Goal: Information Seeking & Learning: Learn about a topic

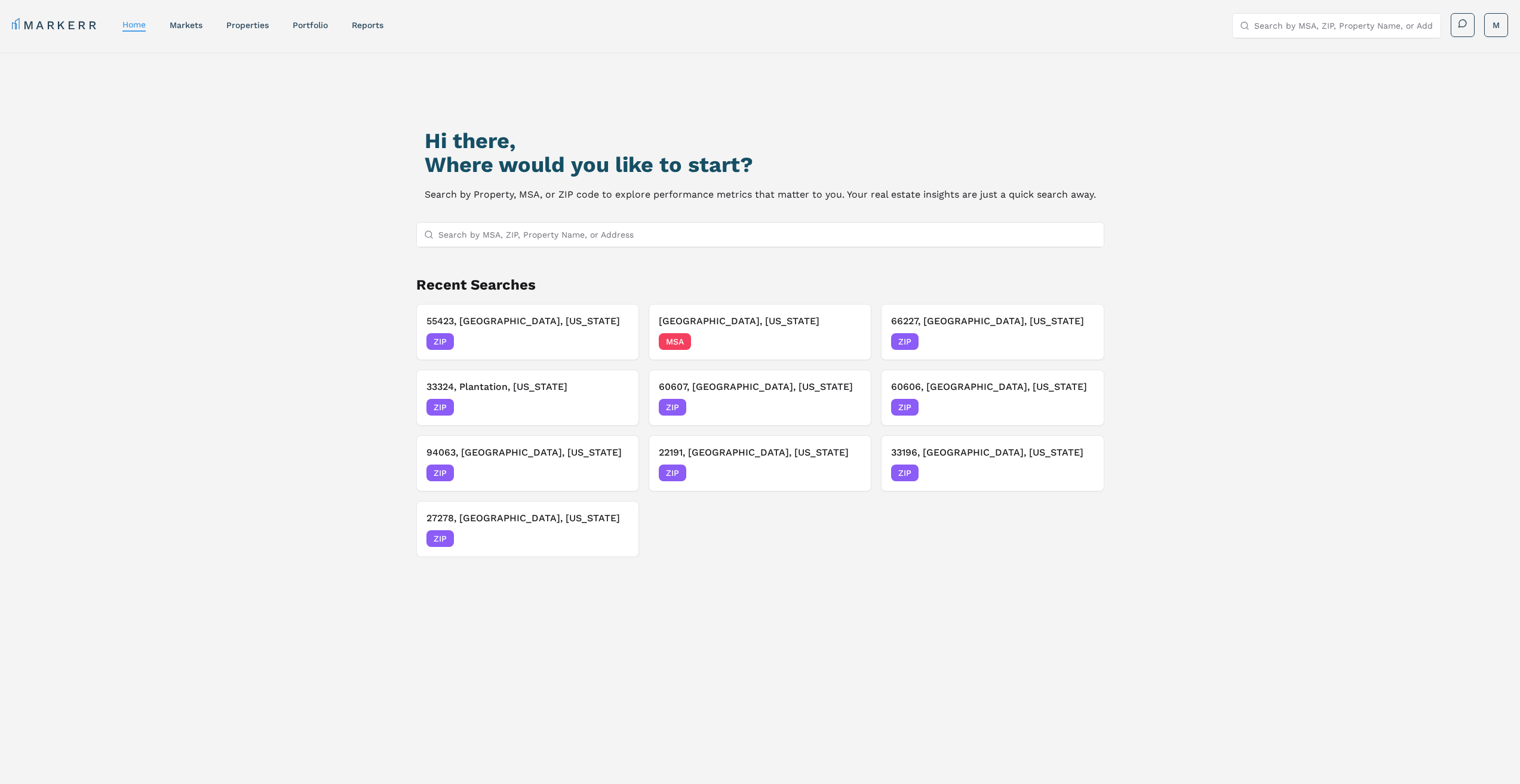
click at [562, 227] on input "Search by MSA, ZIP, Property Name, or Address" at bounding box center [767, 235] width 658 height 24
type input "60302"
click at [553, 255] on div "60302, Oak Park, Illinois ZIP" at bounding box center [759, 258] width 687 height 21
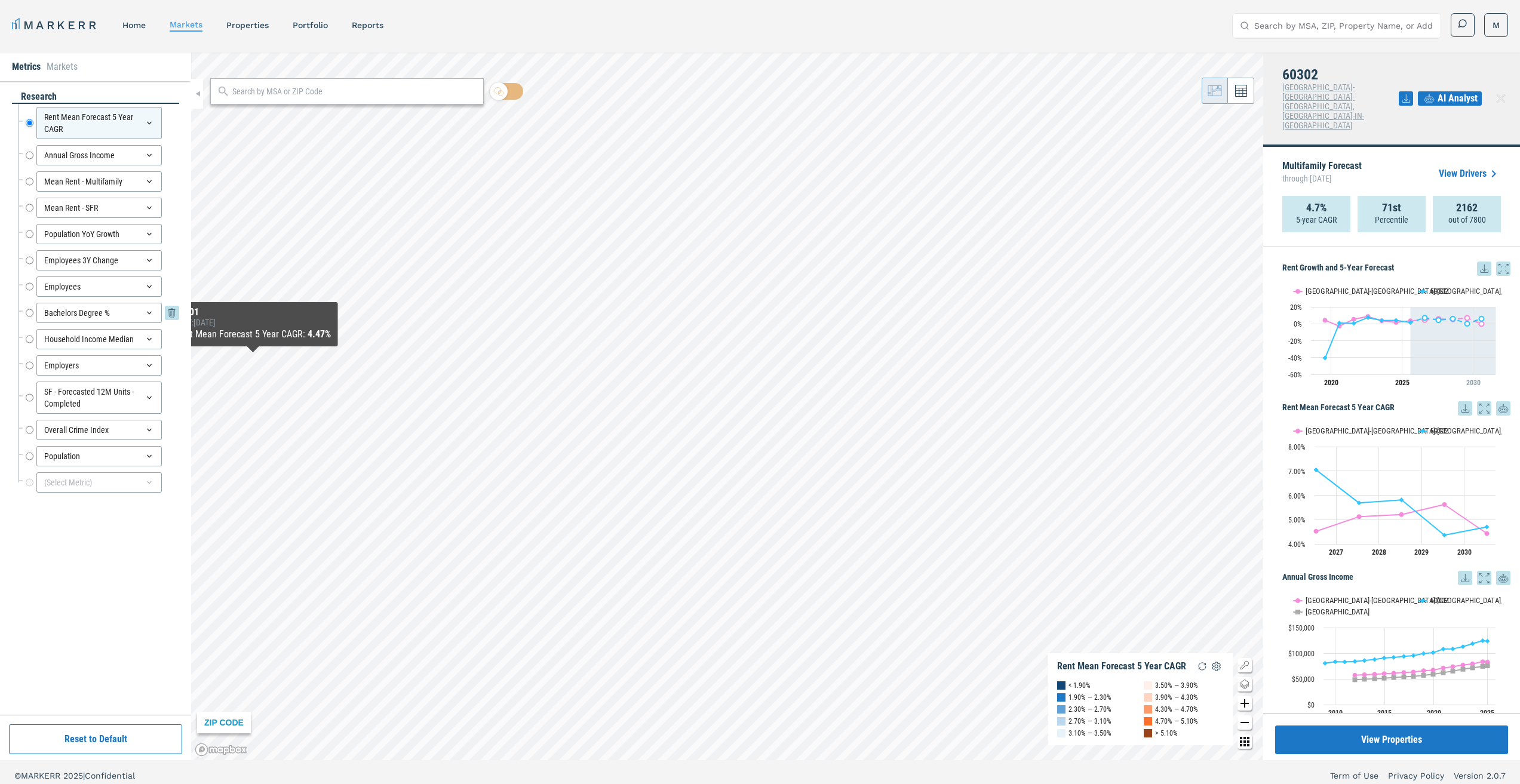
click at [30, 313] on input "Bachelors Degree %" at bounding box center [30, 313] width 8 height 21
radio input "false"
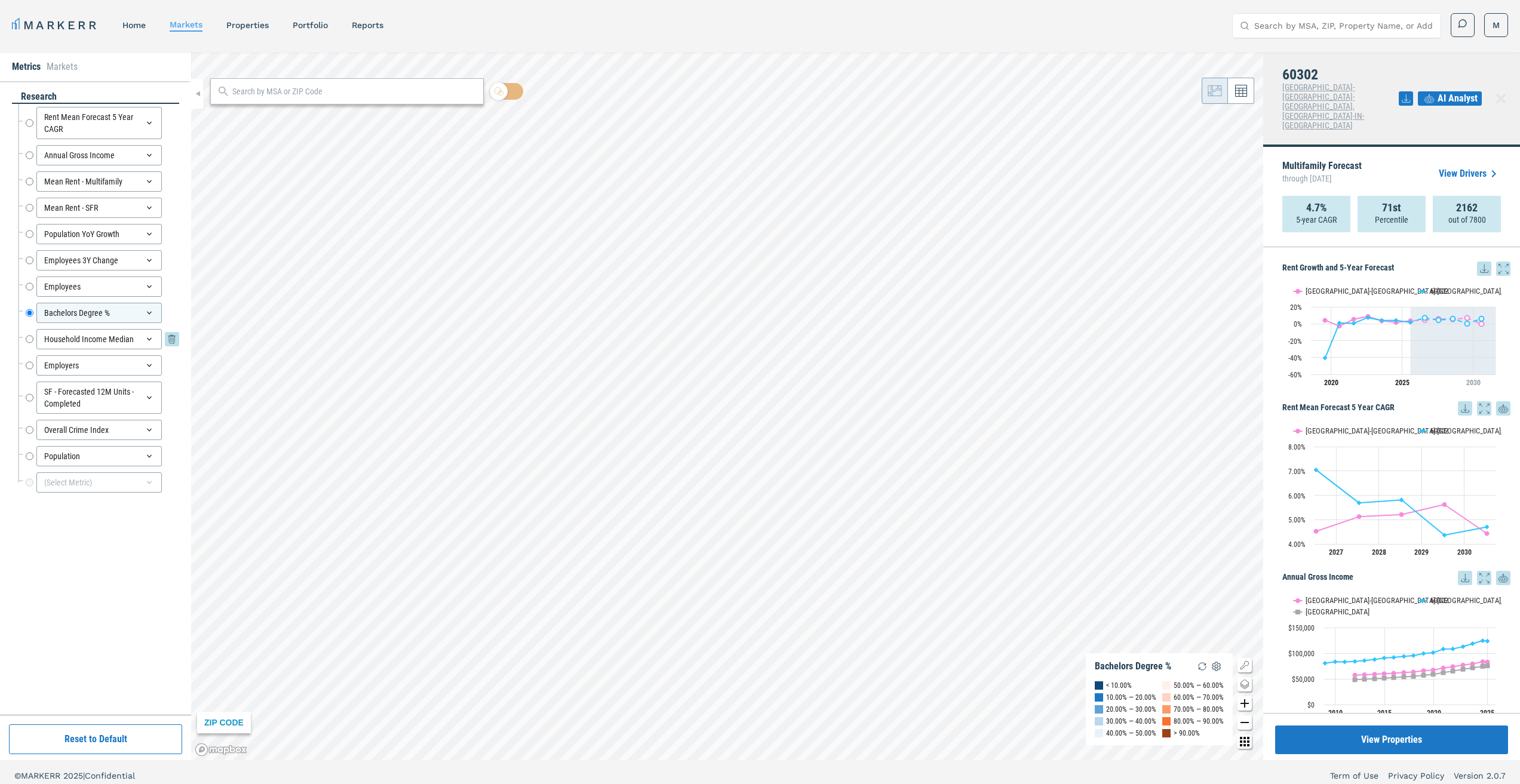
click at [33, 339] on input "Household Income Median" at bounding box center [30, 340] width 8 height 21
radio input "false"
radio input "true"
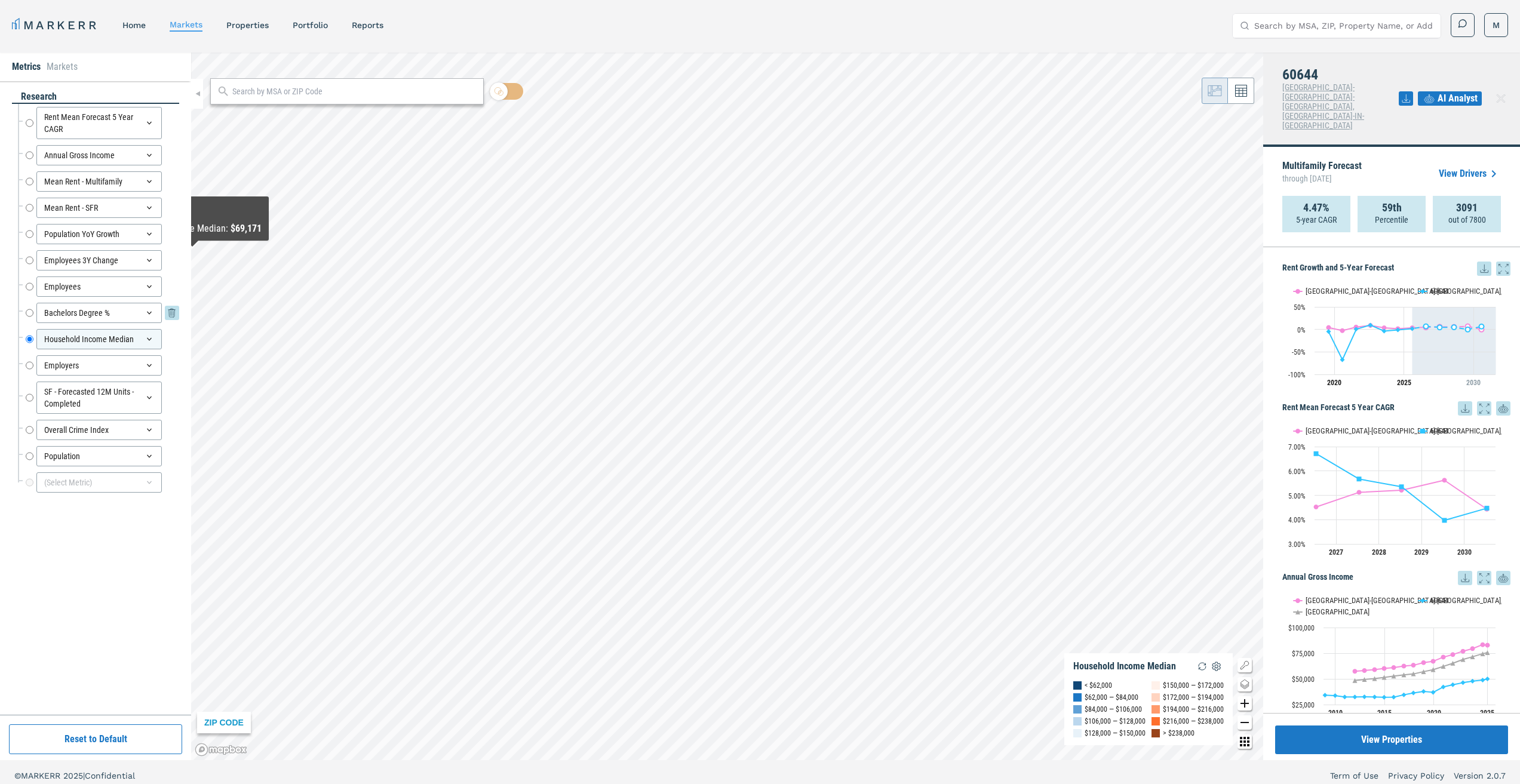
click at [30, 316] on input "Bachelors Degree %" at bounding box center [30, 313] width 8 height 21
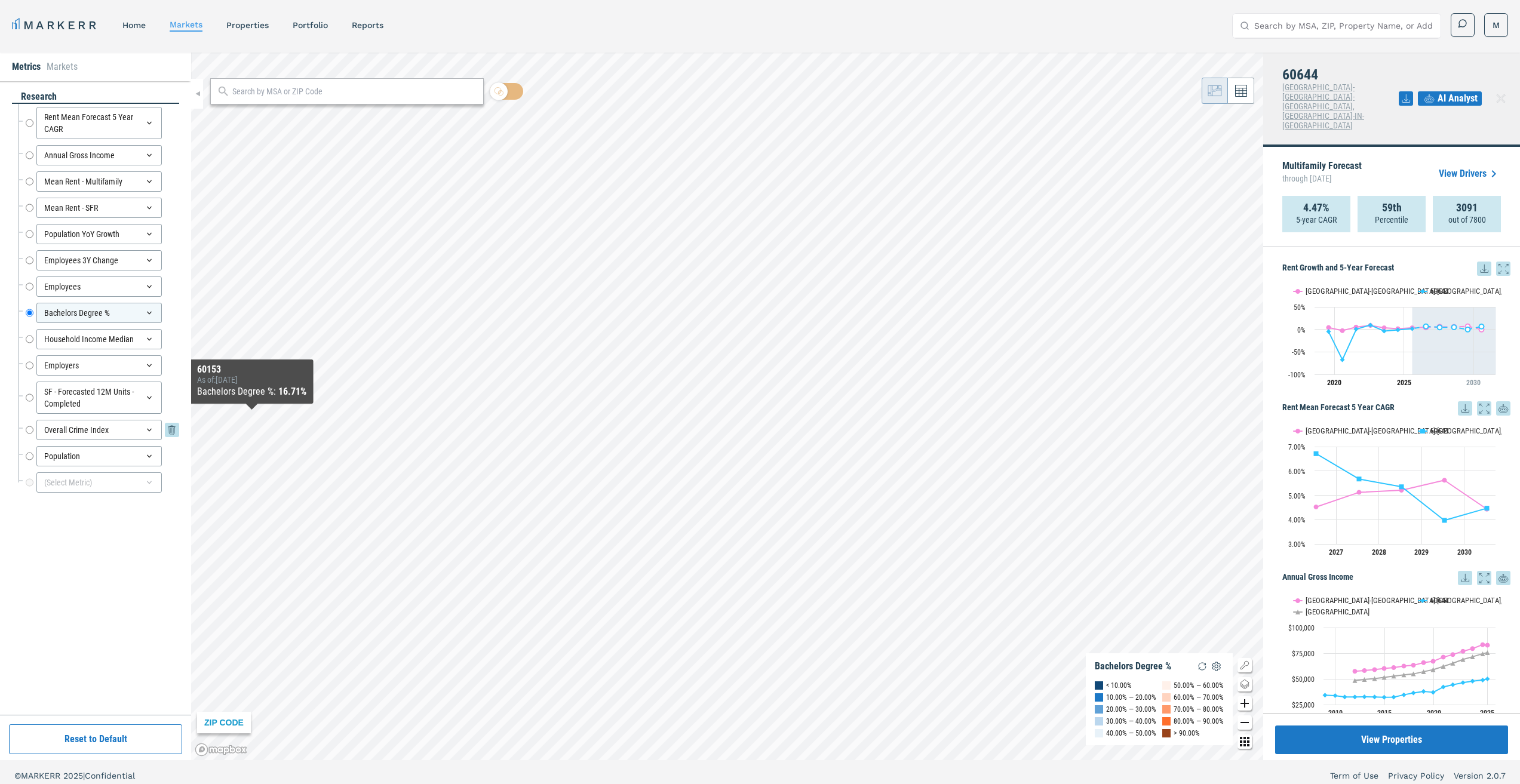
click at [28, 429] on input "Overall Crime Index" at bounding box center [30, 430] width 8 height 21
radio input "false"
radio input "true"
click at [31, 285] on input "Employees" at bounding box center [30, 286] width 8 height 21
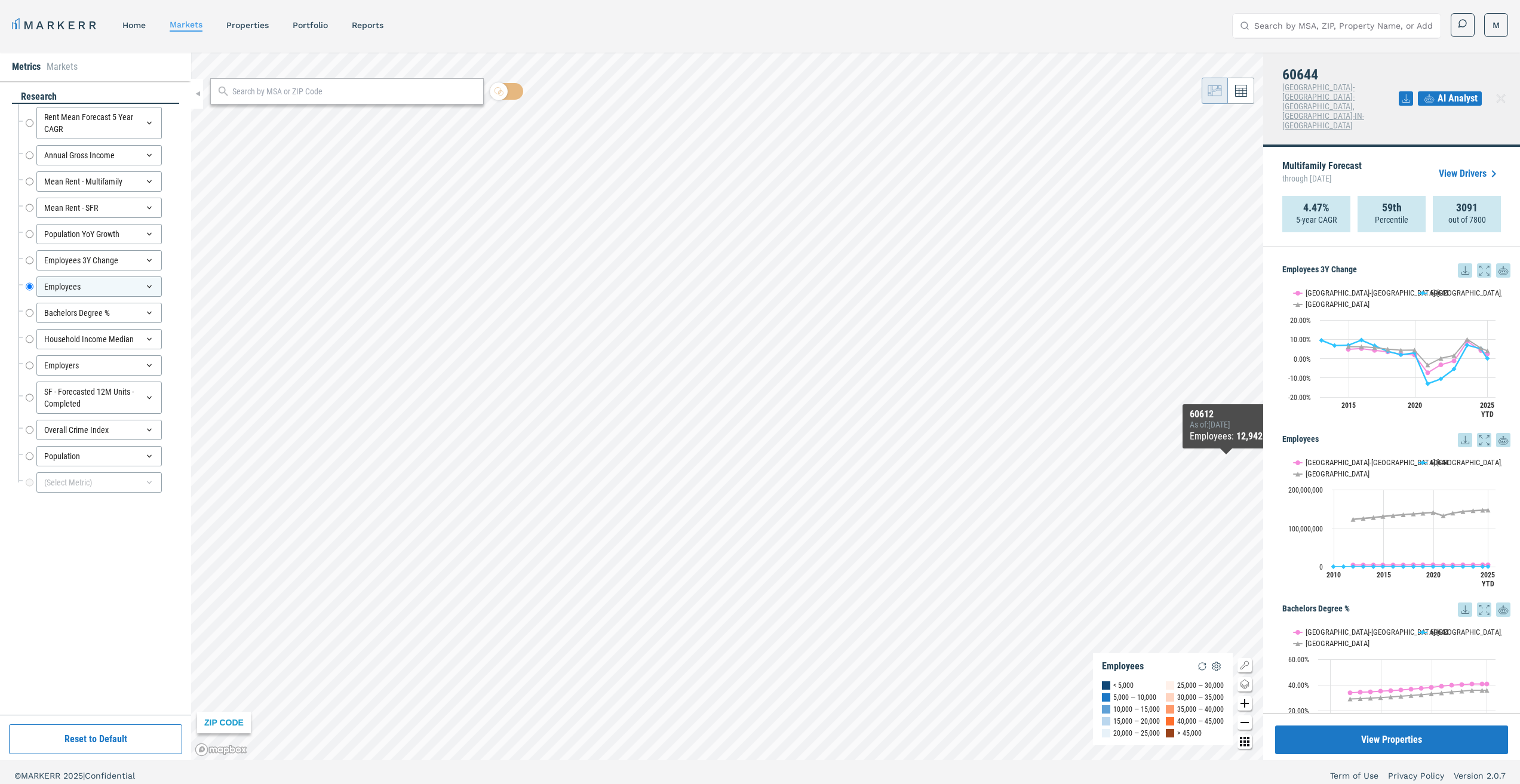
scroll to position [1015, 0]
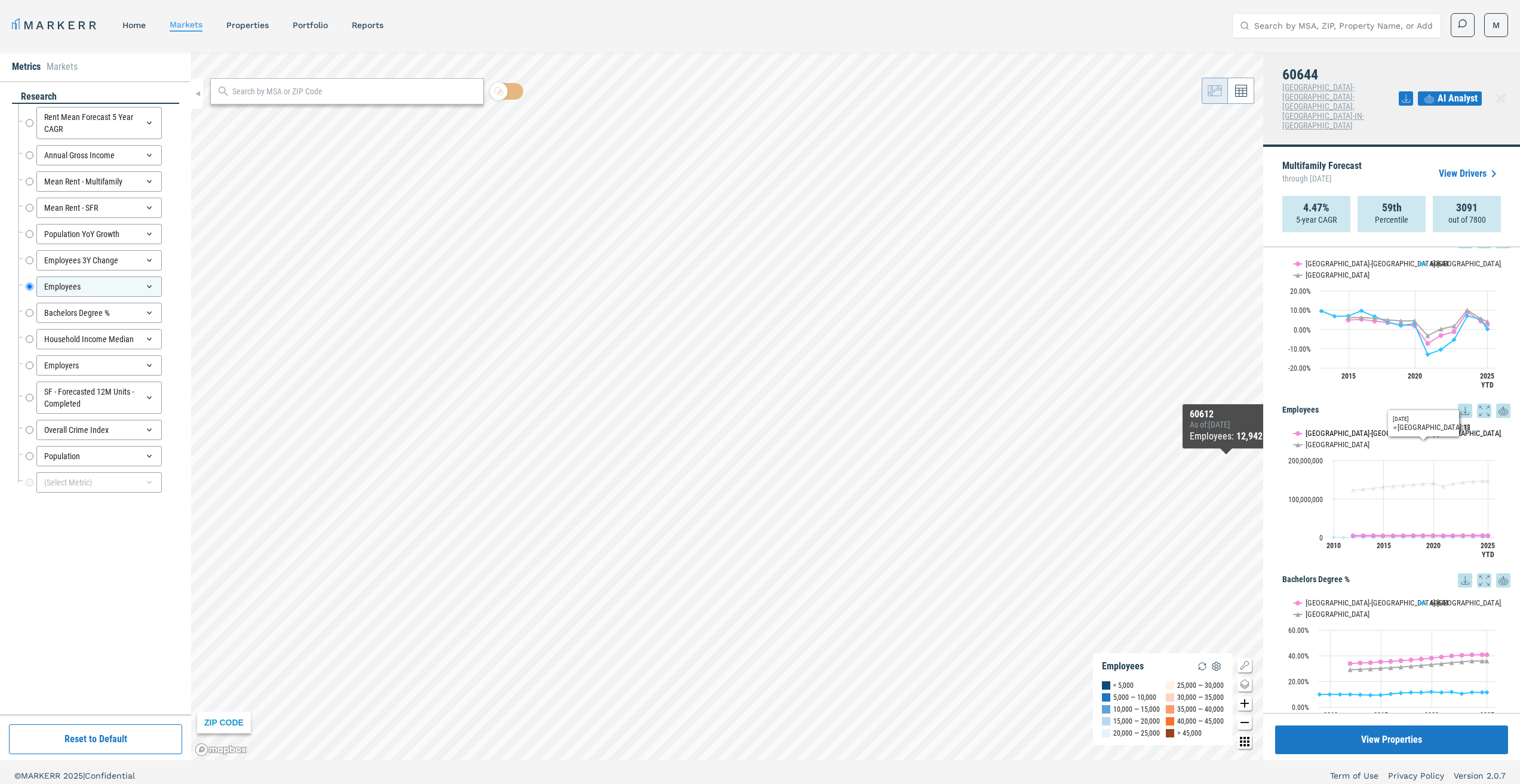
click at [1374, 429] on button "Show Chicago-Naperville-Elgin, IL-IN-WI" at bounding box center [1349, 433] width 112 height 9
click at [1303, 440] on button "Show USA" at bounding box center [1306, 444] width 25 height 9
click at [1368, 598] on button "Show Chicago-Naperville-Elgin, IL-IN-WI" at bounding box center [1349, 602] width 112 height 9
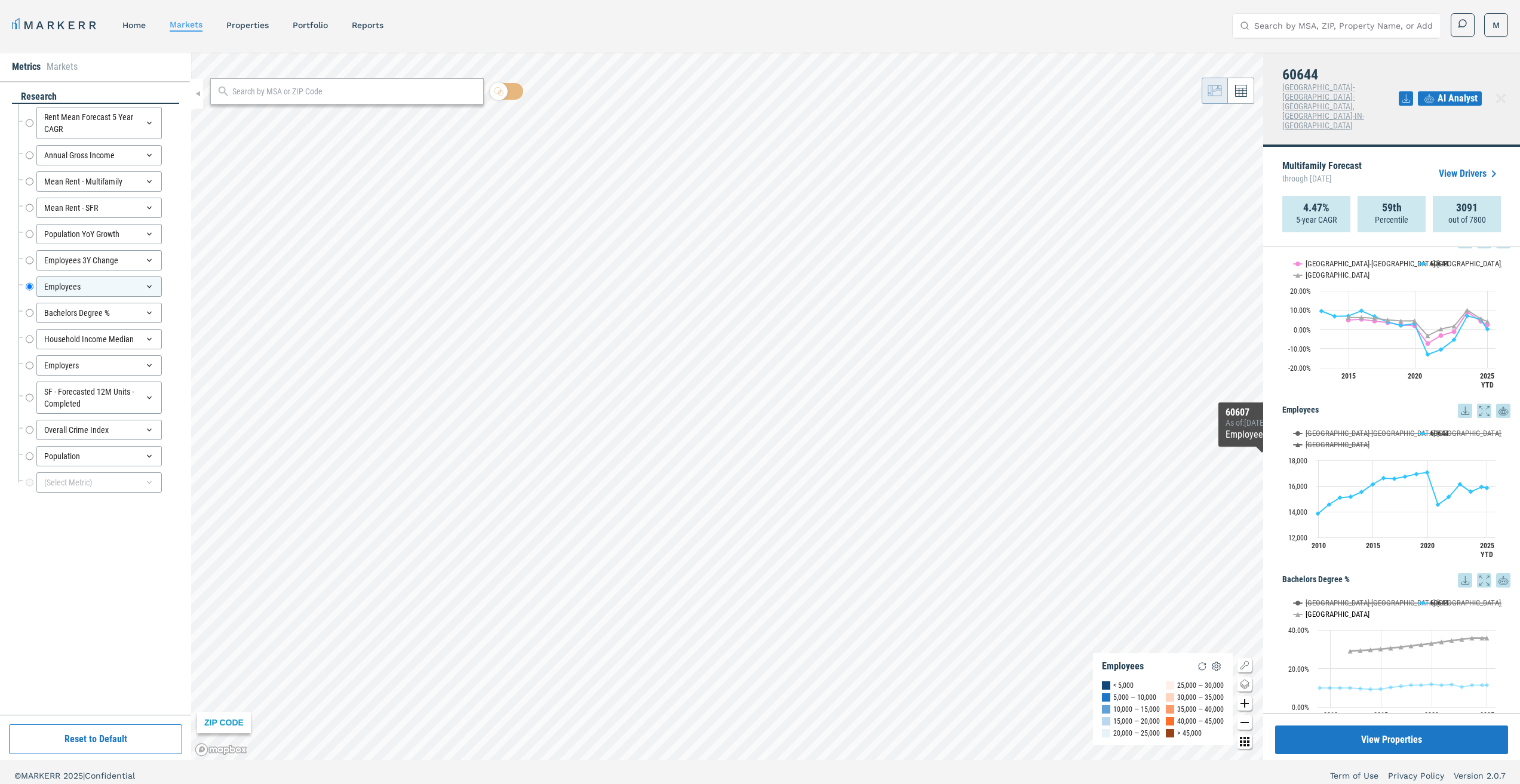
click at [1311, 610] on button "Show USA" at bounding box center [1306, 614] width 25 height 9
click at [30, 343] on input "Household Income Median" at bounding box center [30, 340] width 8 height 21
radio input "false"
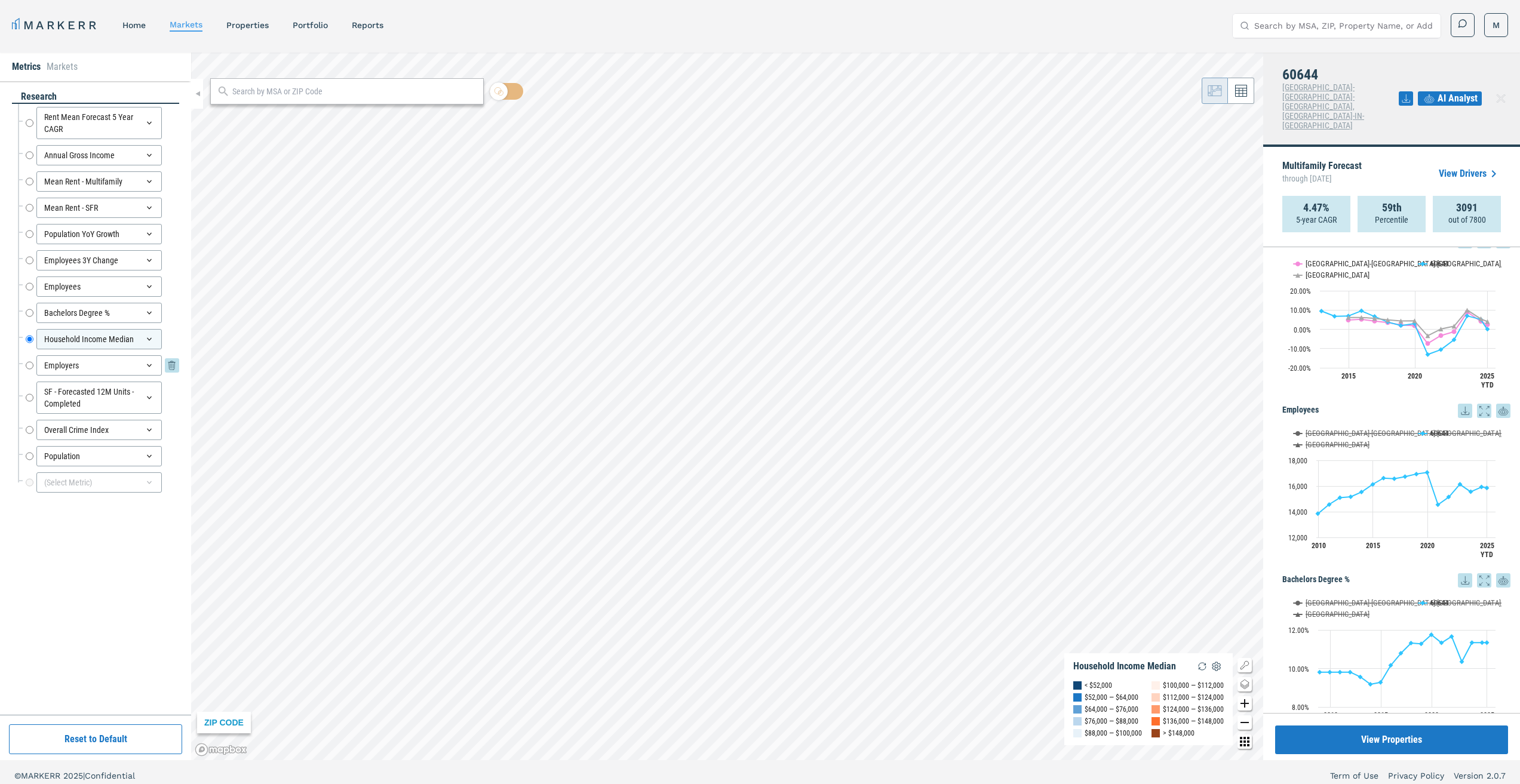
click at [30, 364] on input "Employers" at bounding box center [30, 365] width 8 height 21
radio input "false"
radio input "true"
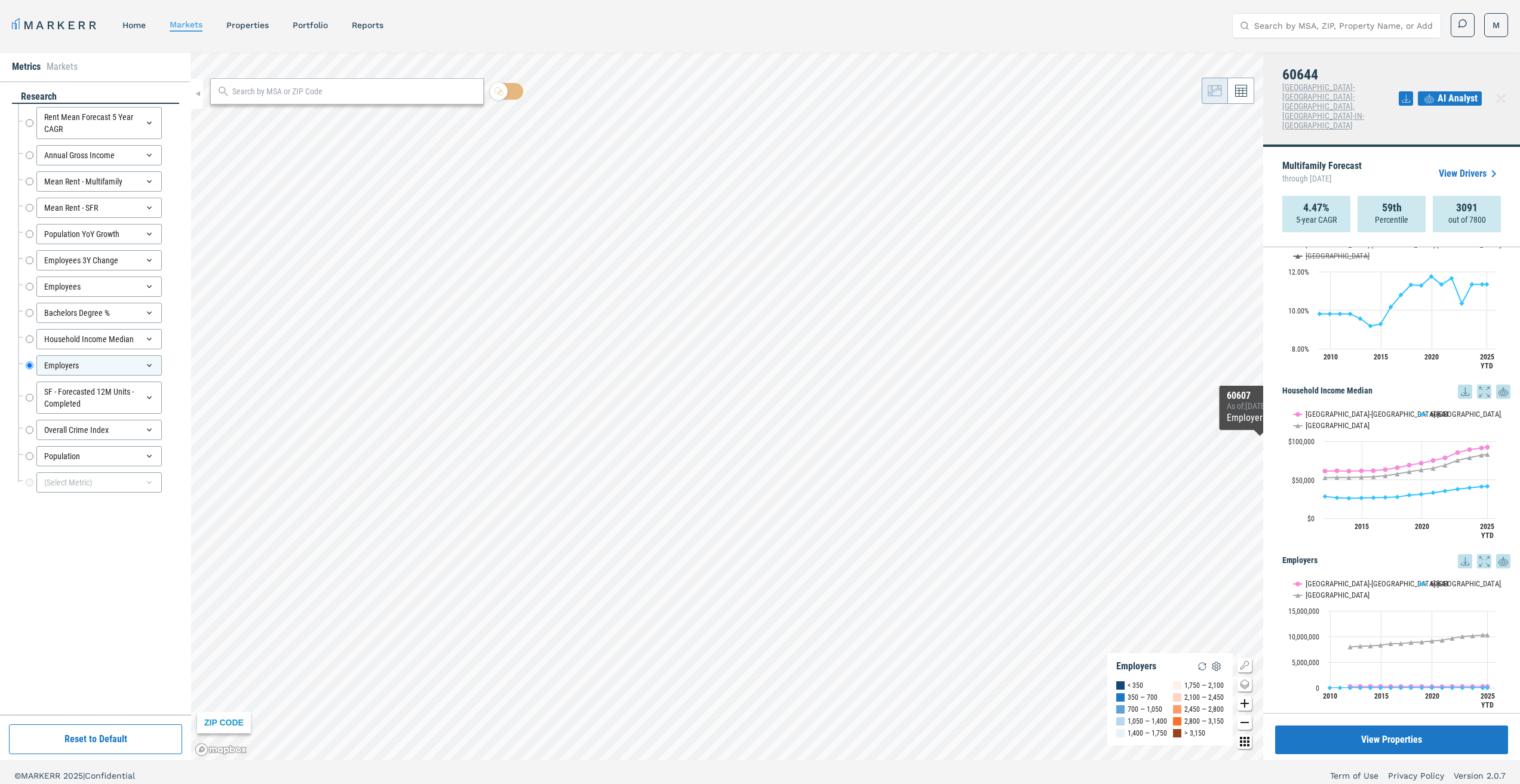
scroll to position [1433, 0]
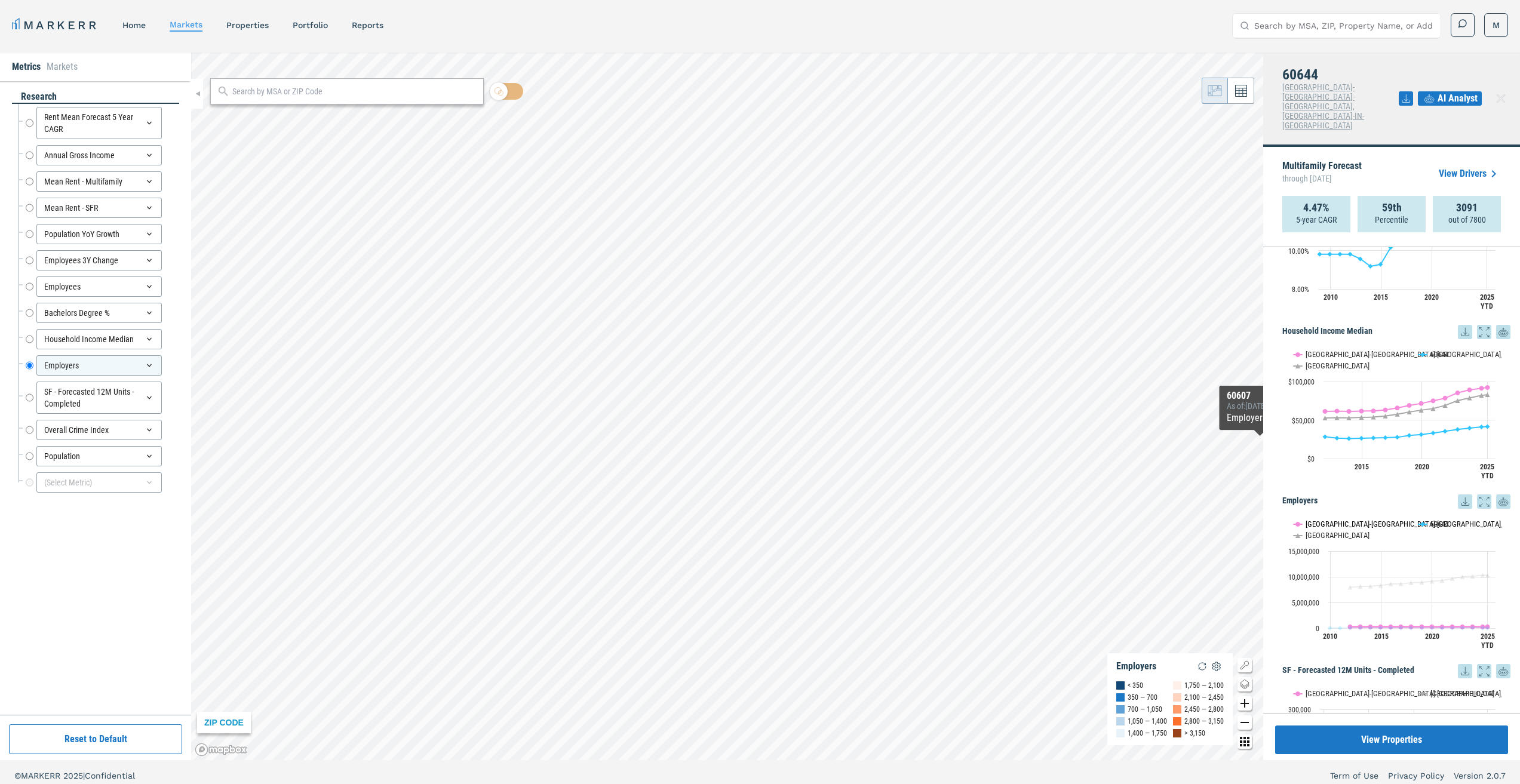
click at [1384, 519] on button "Show Chicago-Naperville-Elgin, IL-IN-WI" at bounding box center [1349, 523] width 112 height 9
click at [1311, 531] on button "Show USA" at bounding box center [1306, 535] width 25 height 9
click at [109, 490] on div "(Select Metric)" at bounding box center [99, 482] width 125 height 21
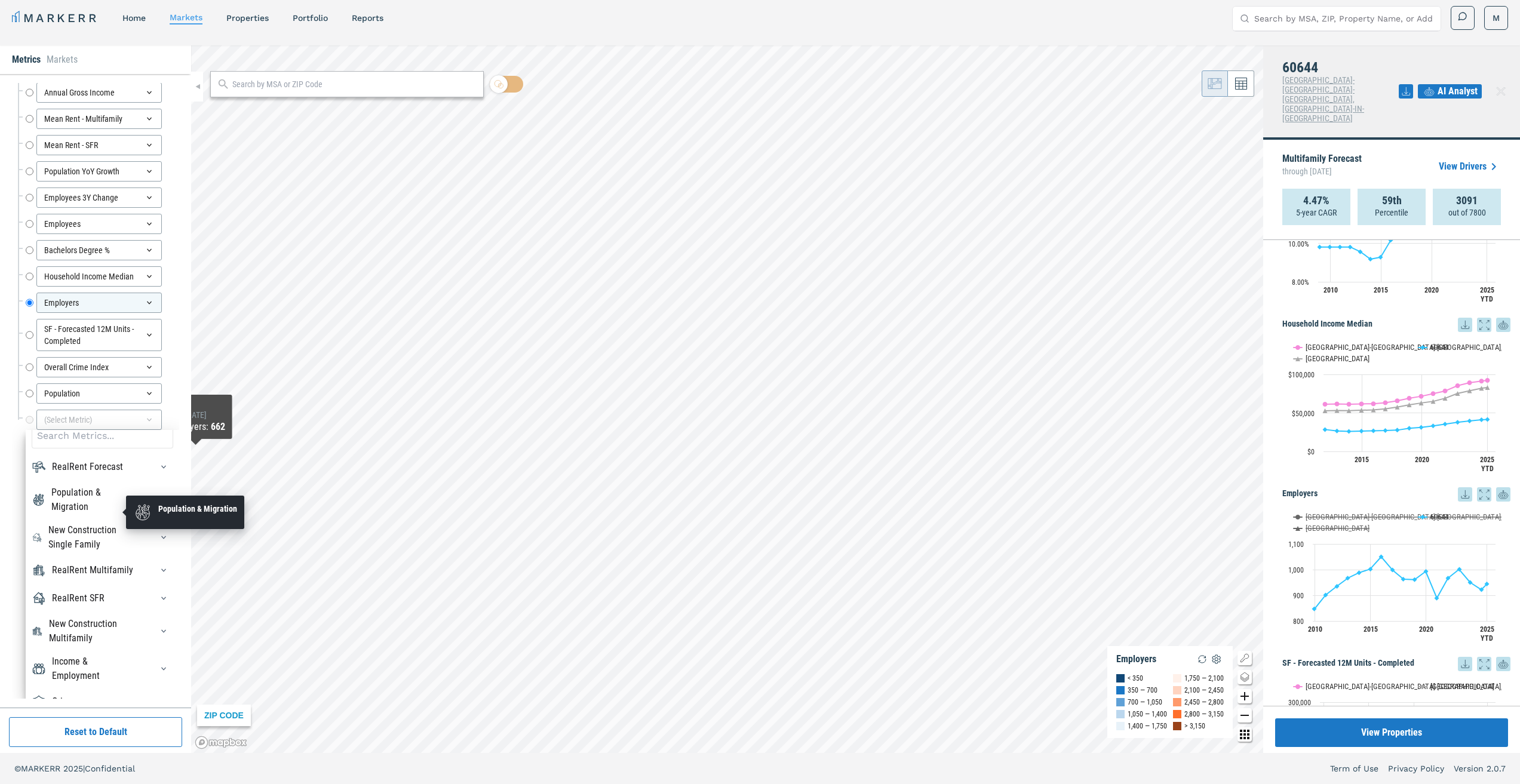
scroll to position [0, 0]
click at [95, 510] on div "Population & Migration" at bounding box center [94, 513] width 86 height 29
click at [96, 510] on div "Population & Migration" at bounding box center [94, 513] width 86 height 29
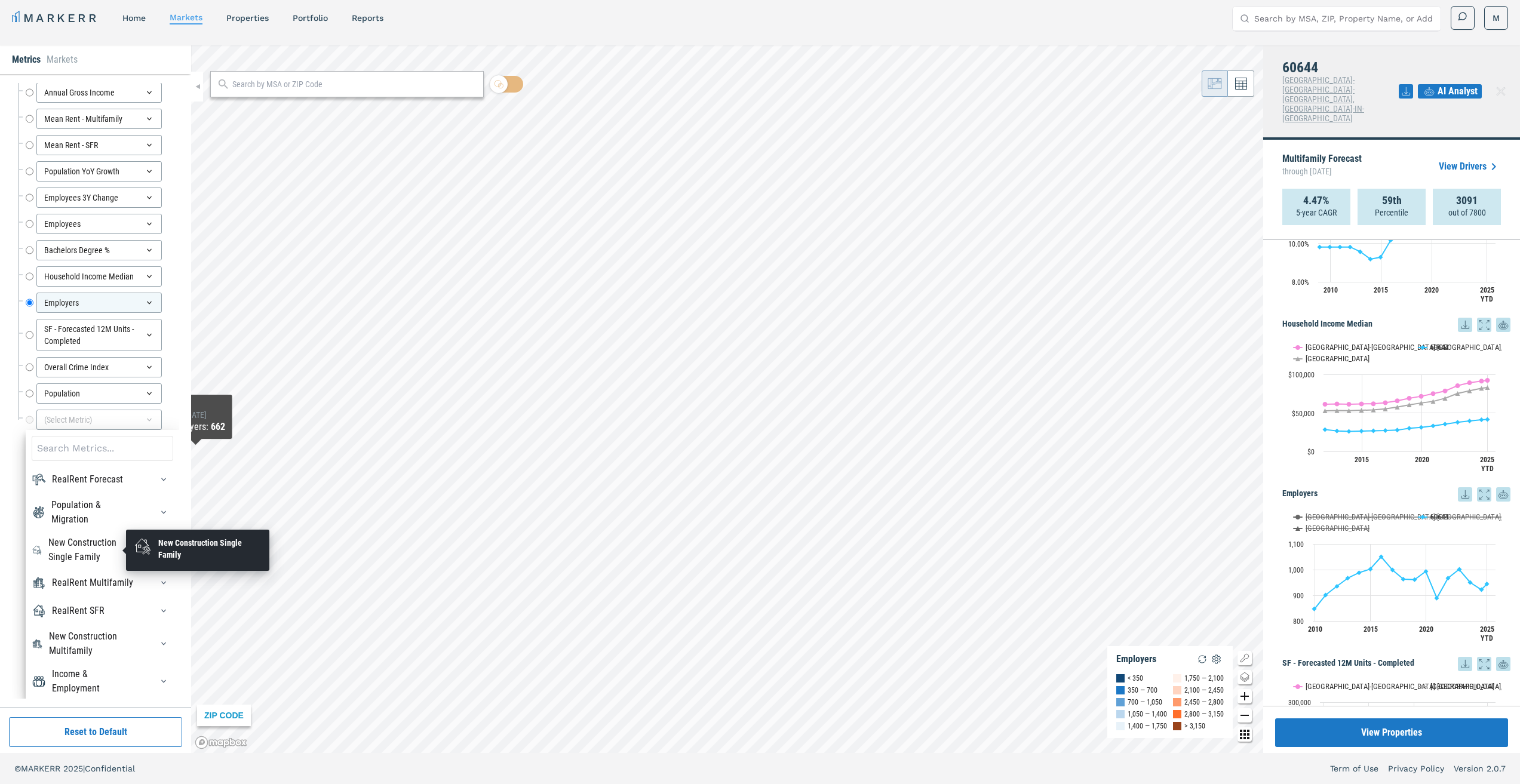
click at [86, 561] on div "New Construction Single Family" at bounding box center [93, 550] width 90 height 29
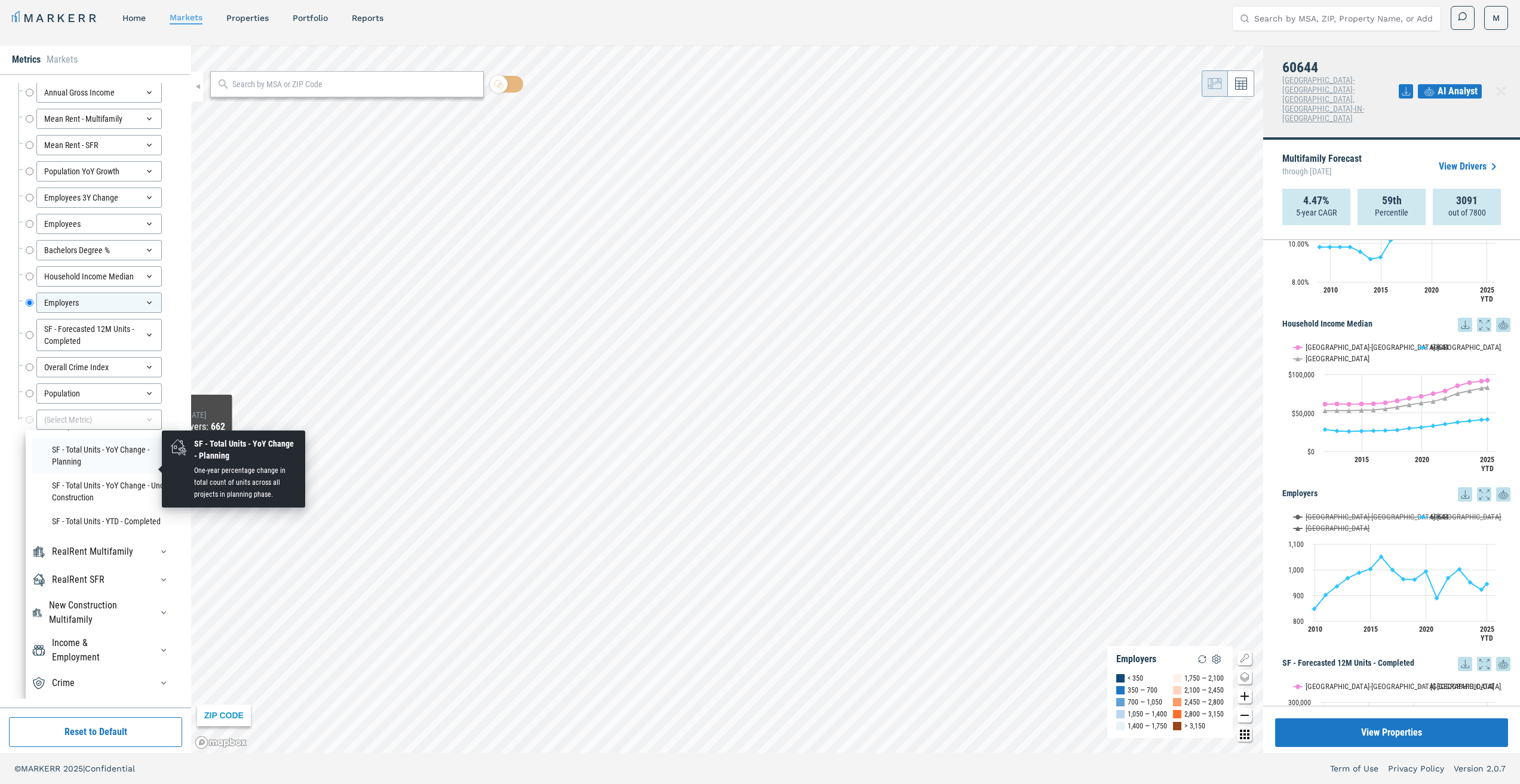
scroll to position [525, 0]
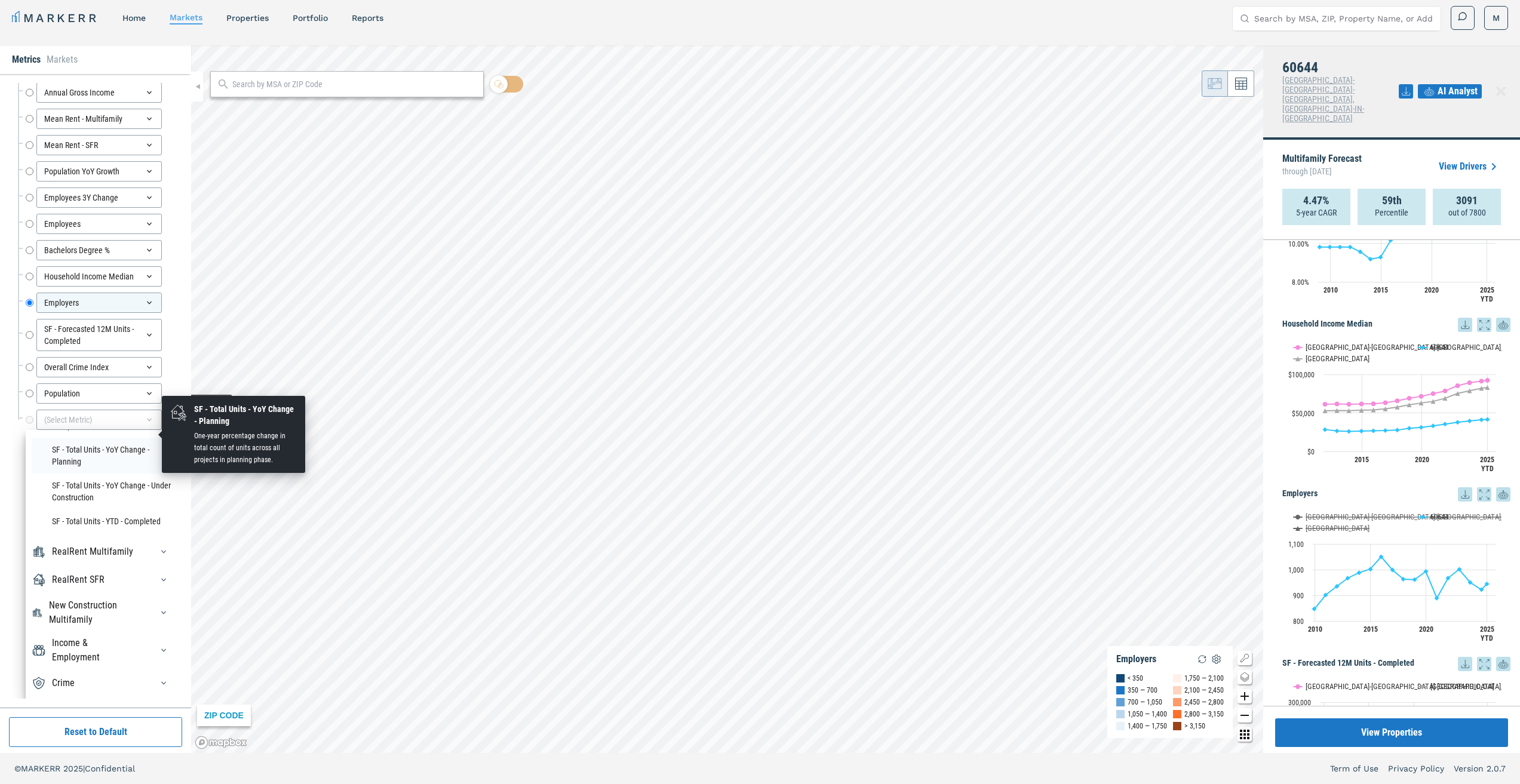
click at [93, 552] on div "RealRent Multifamily" at bounding box center [92, 552] width 81 height 14
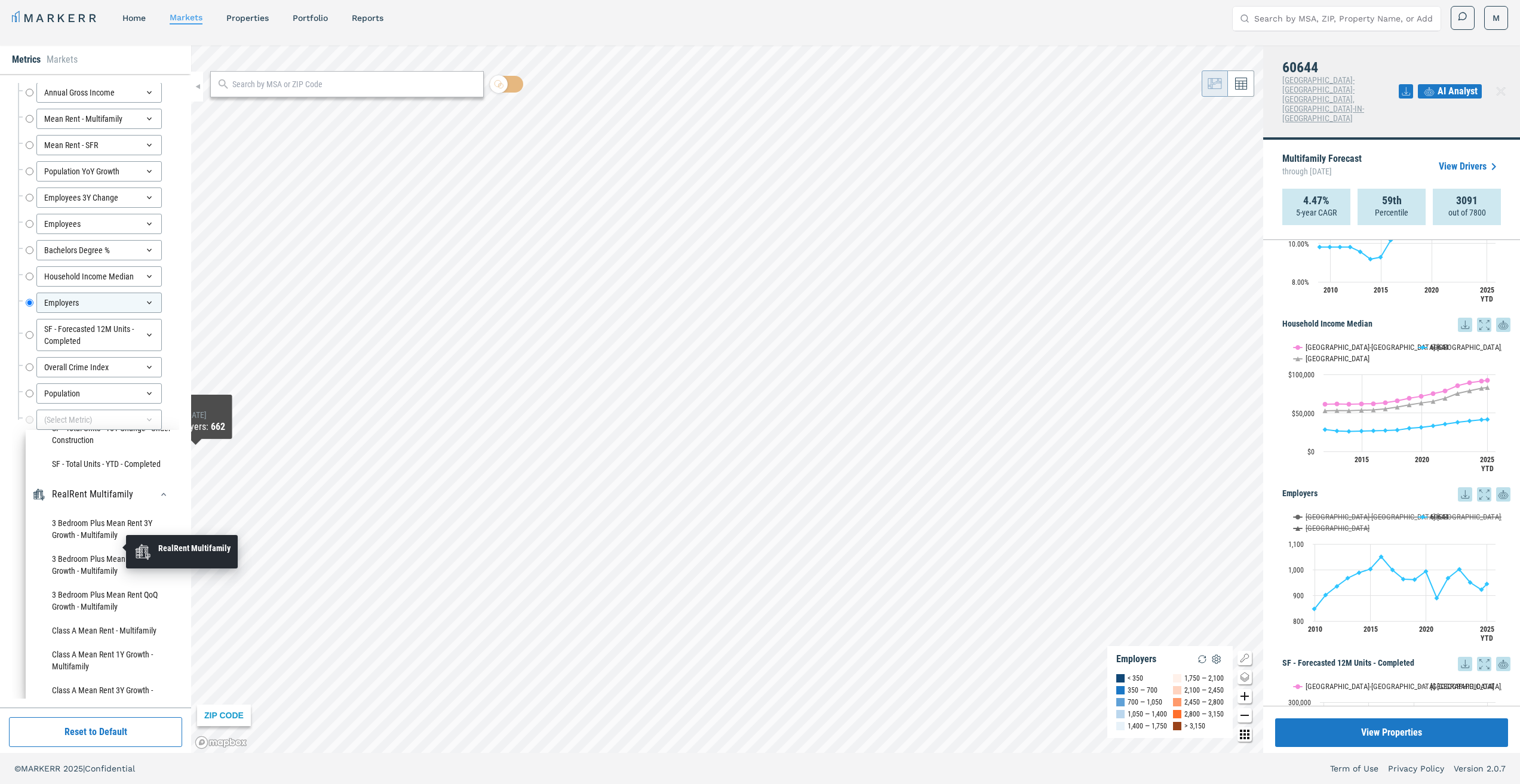
click at [93, 502] on div "RealRent Multifamily" at bounding box center [92, 495] width 81 height 14
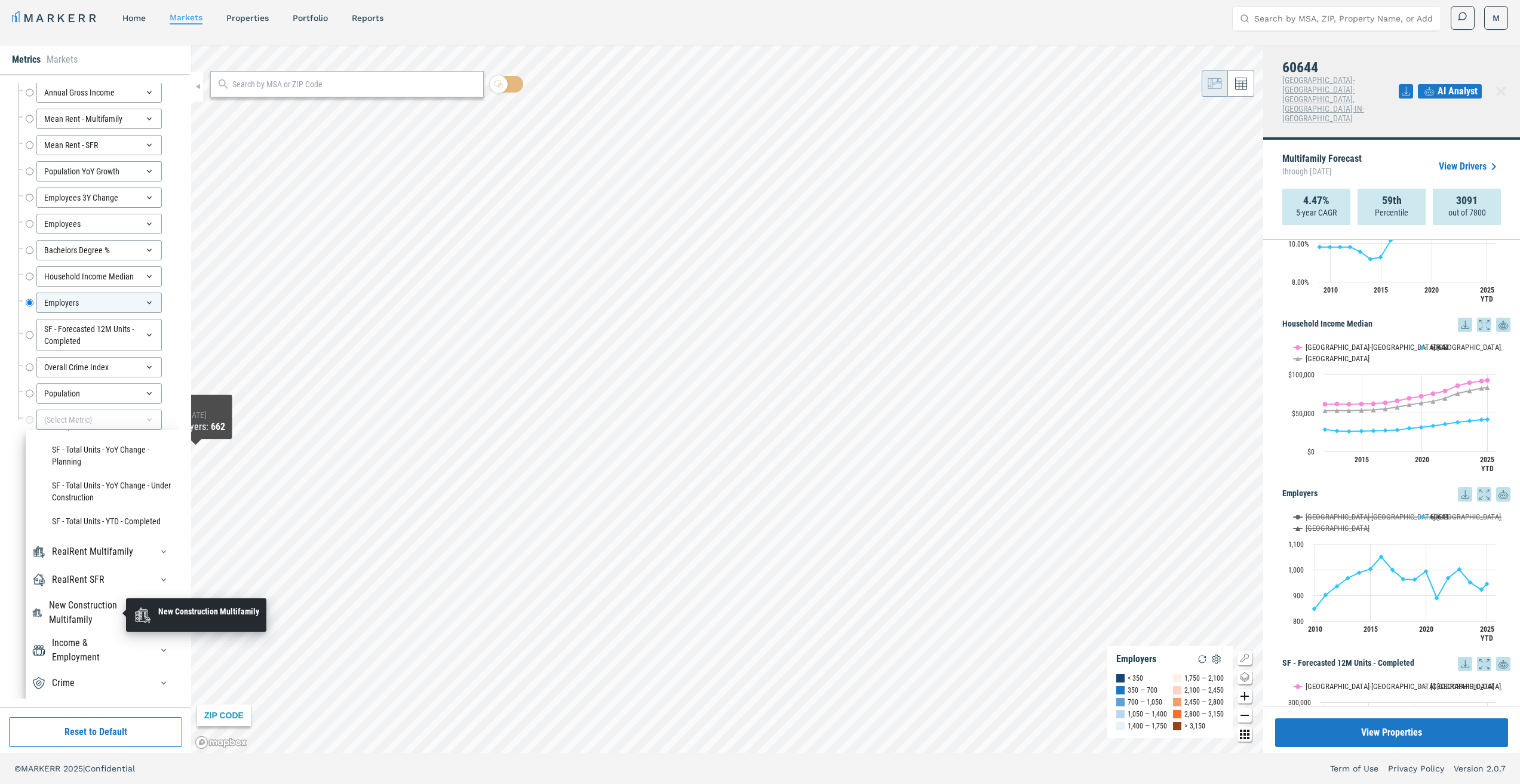
click at [75, 611] on div "New Construction Multifamily" at bounding box center [93, 613] width 89 height 29
click at [77, 561] on div "RealRent Multifamily" at bounding box center [92, 554] width 81 height 14
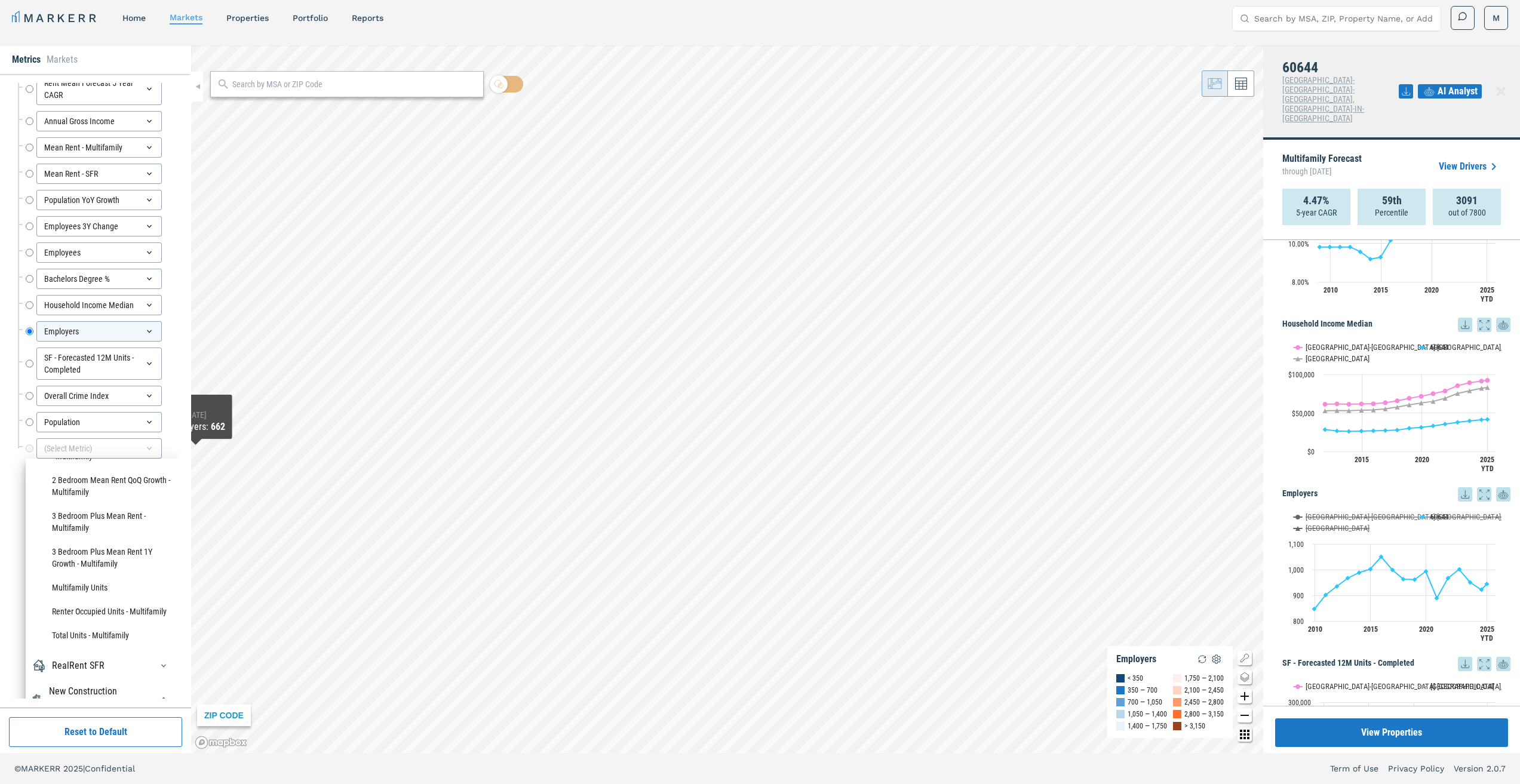
scroll to position [0, 0]
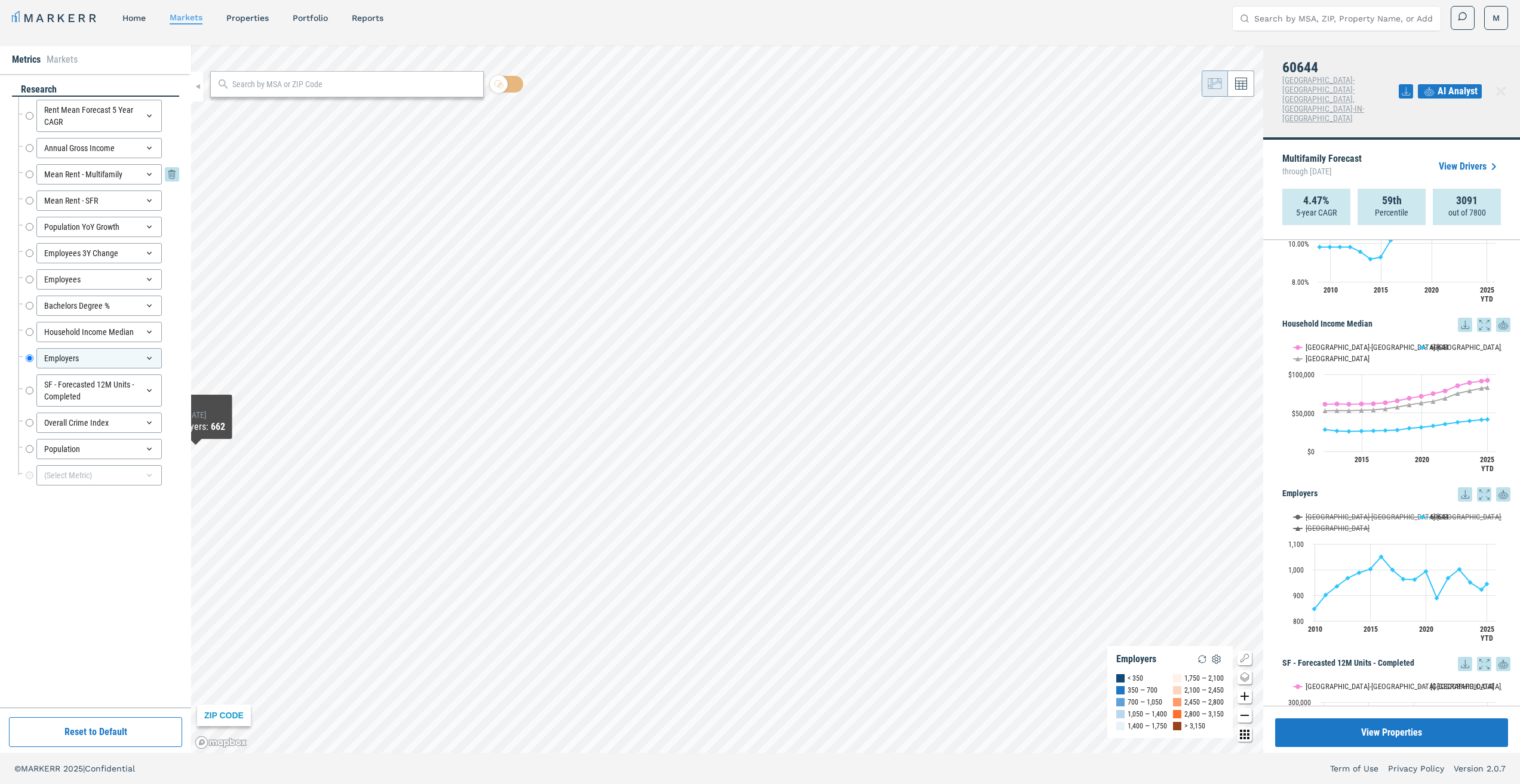
click at [29, 177] on input "Mean Rent - Multifamily" at bounding box center [30, 174] width 8 height 21
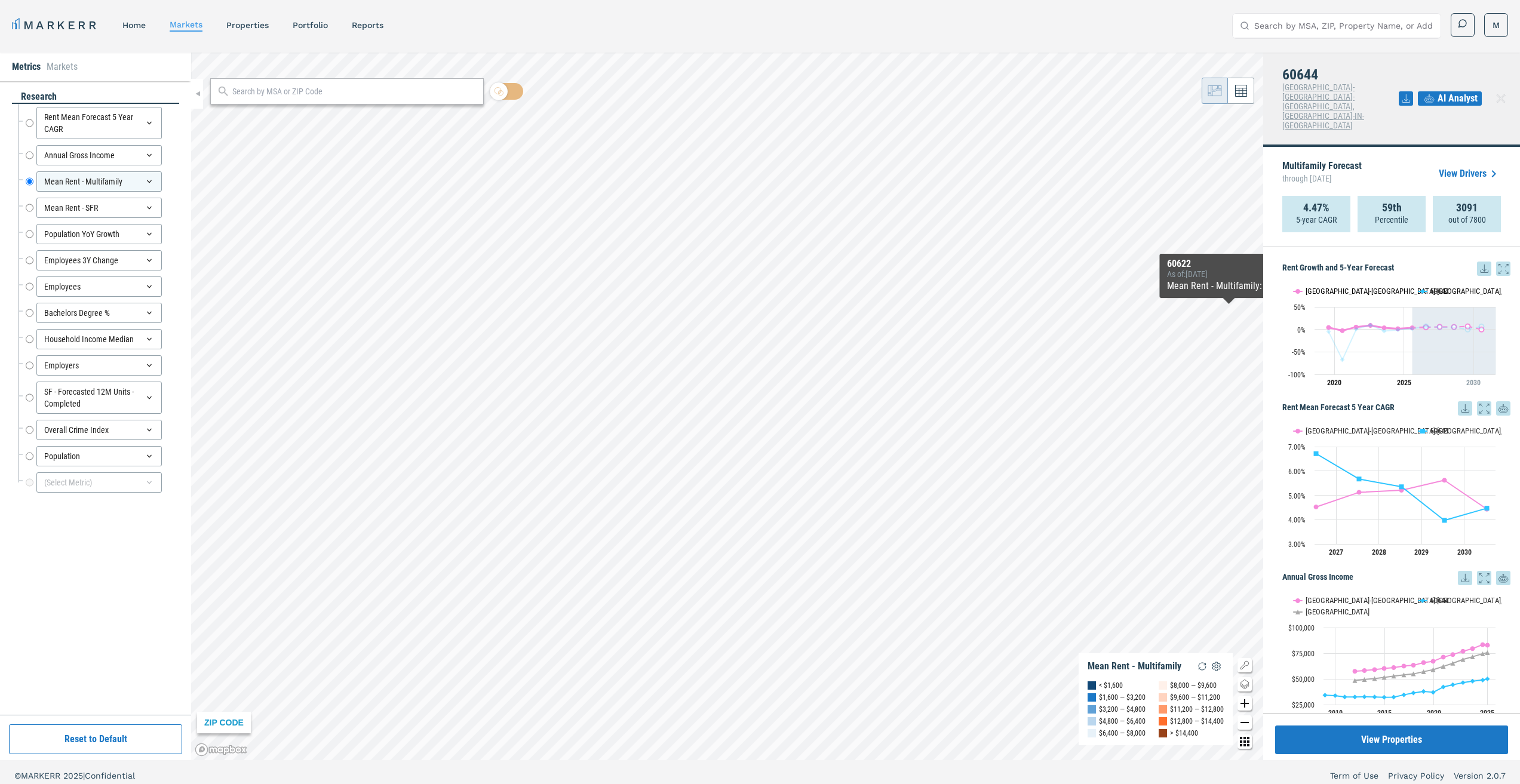
click at [1324, 286] on button "Show Chicago-Naperville-Elgin, IL-IN-WI" at bounding box center [1349, 291] width 112 height 9
drag, startPoint x: 1324, startPoint y: 254, endPoint x: 1431, endPoint y: 235, distance: 108.7
click at [1431, 262] on h5 "Rent Growth and 5-Year Forecast" at bounding box center [1396, 269] width 228 height 14
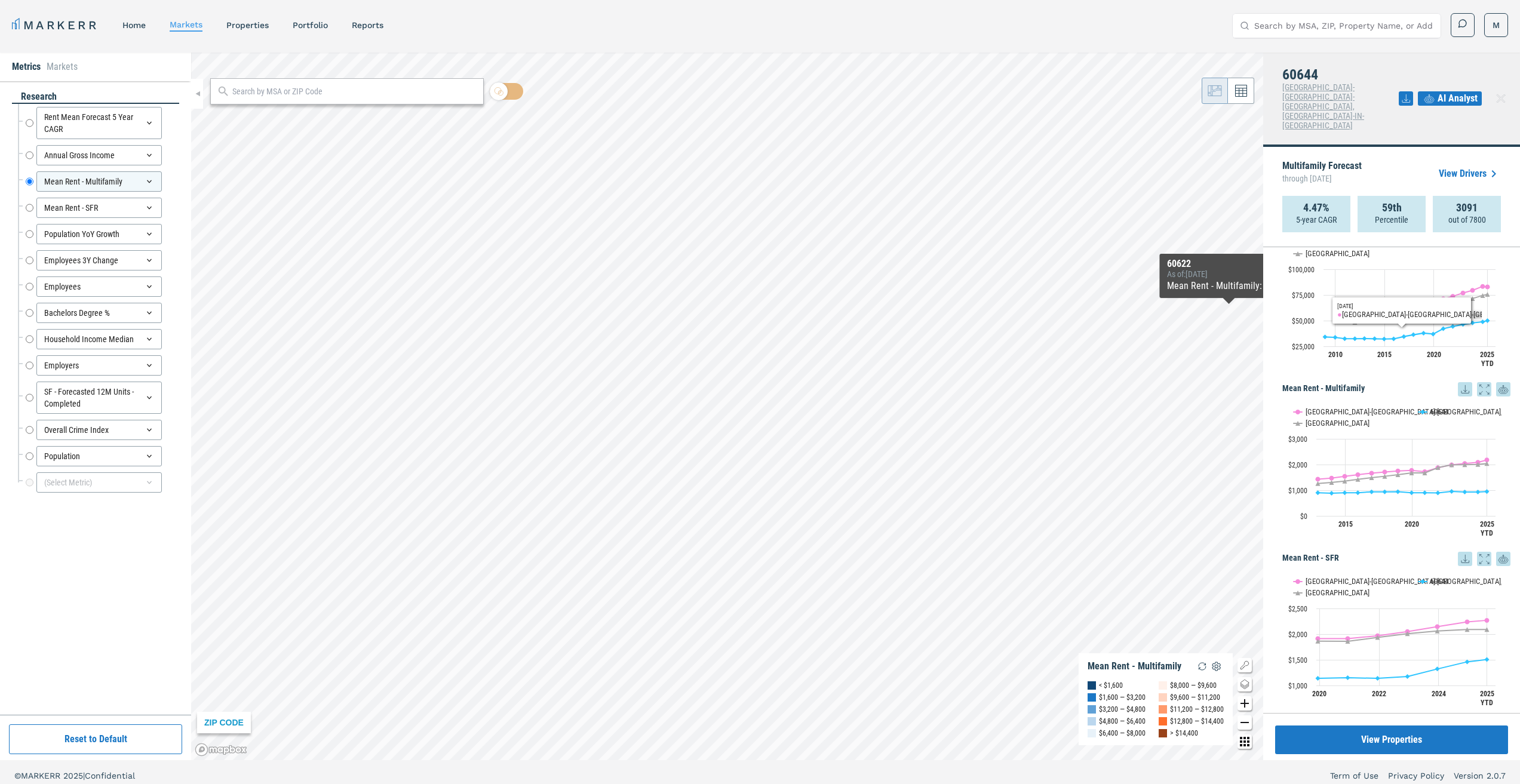
scroll to position [418, 0]
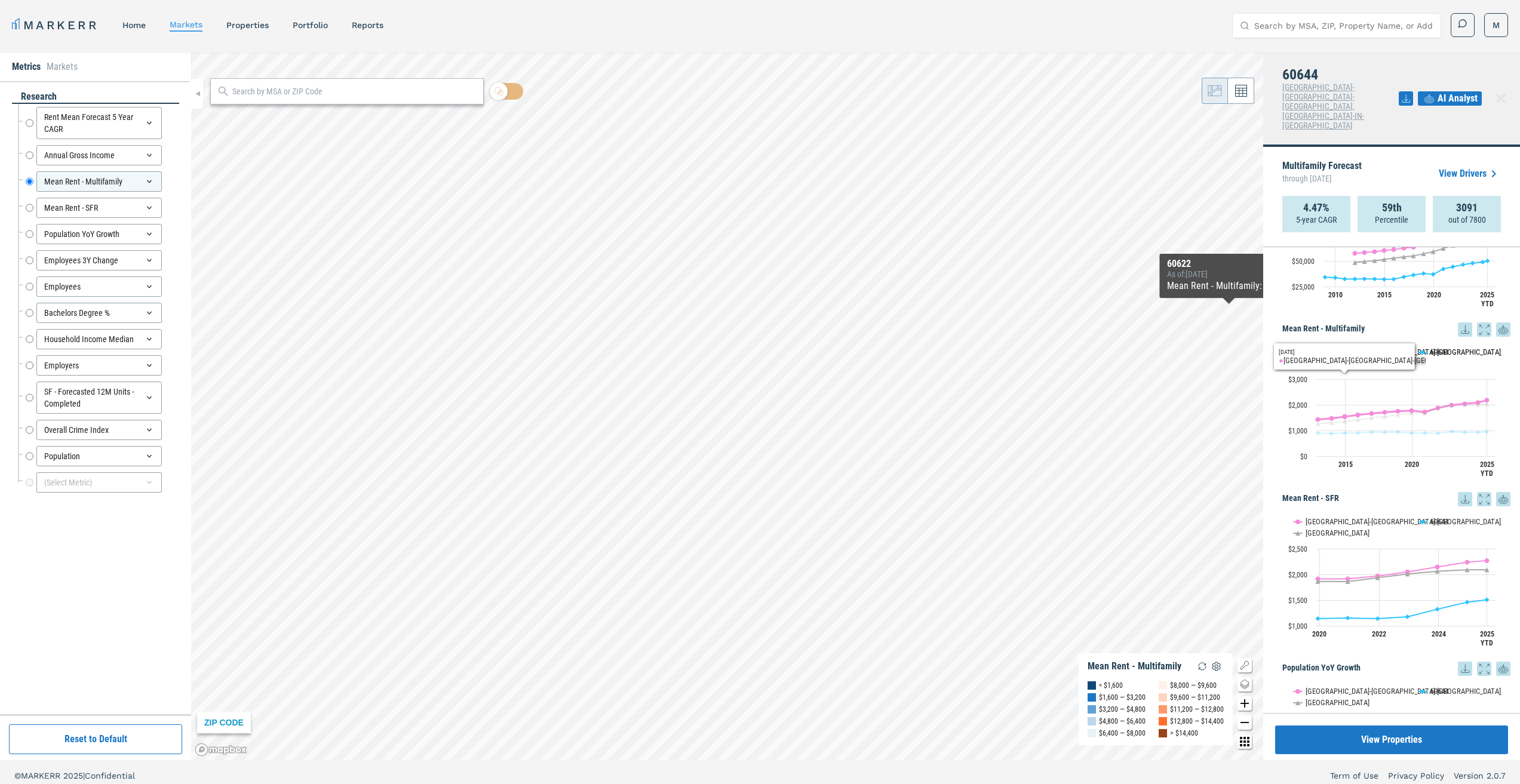
click at [1337, 347] on button "Show Chicago-Naperville-Elgin, IL-IN-WI" at bounding box center [1349, 352] width 112 height 9
click at [1313, 359] on button "Show USA" at bounding box center [1306, 363] width 25 height 9
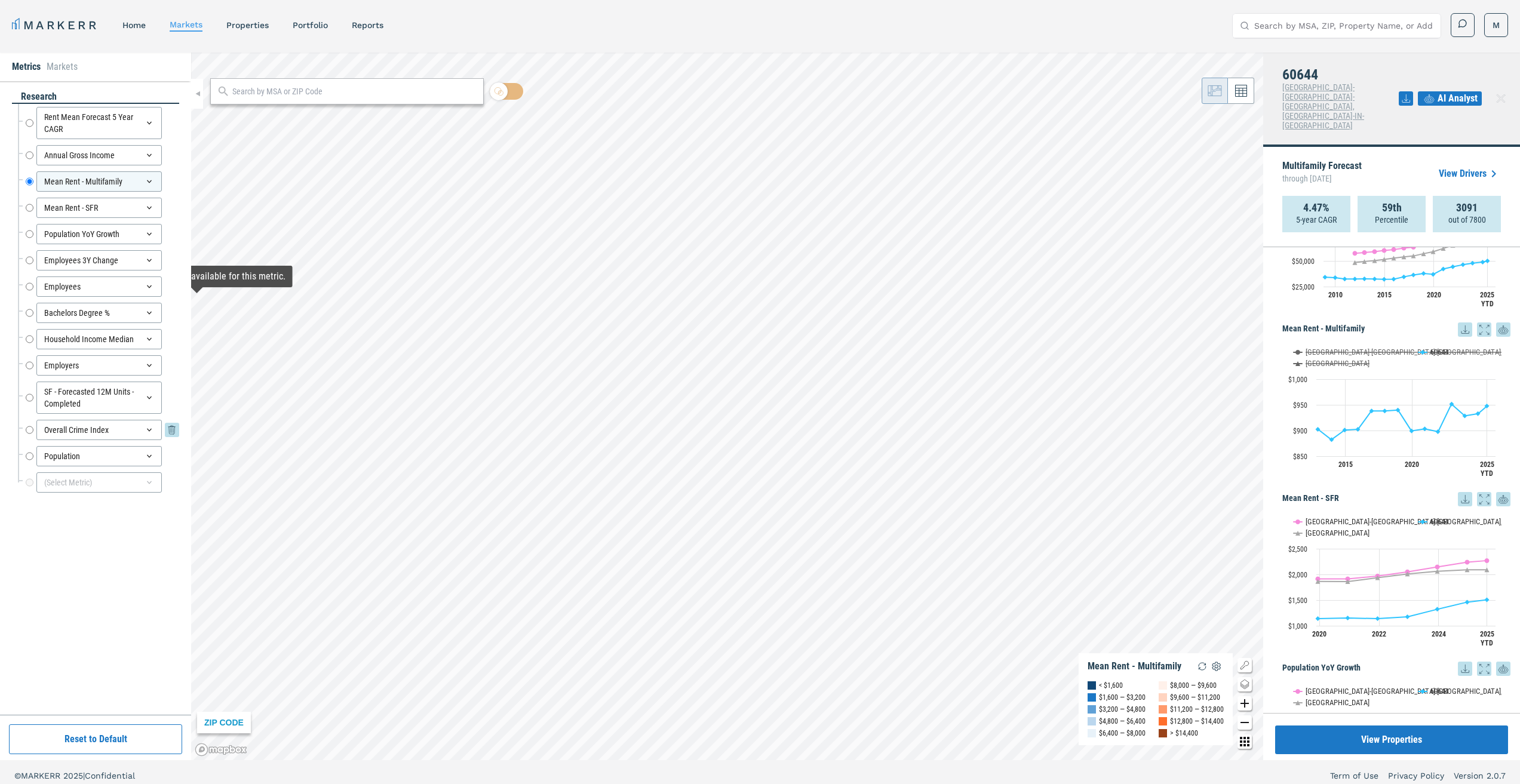
click at [31, 429] on input "Overall Crime Index" at bounding box center [30, 430] width 8 height 21
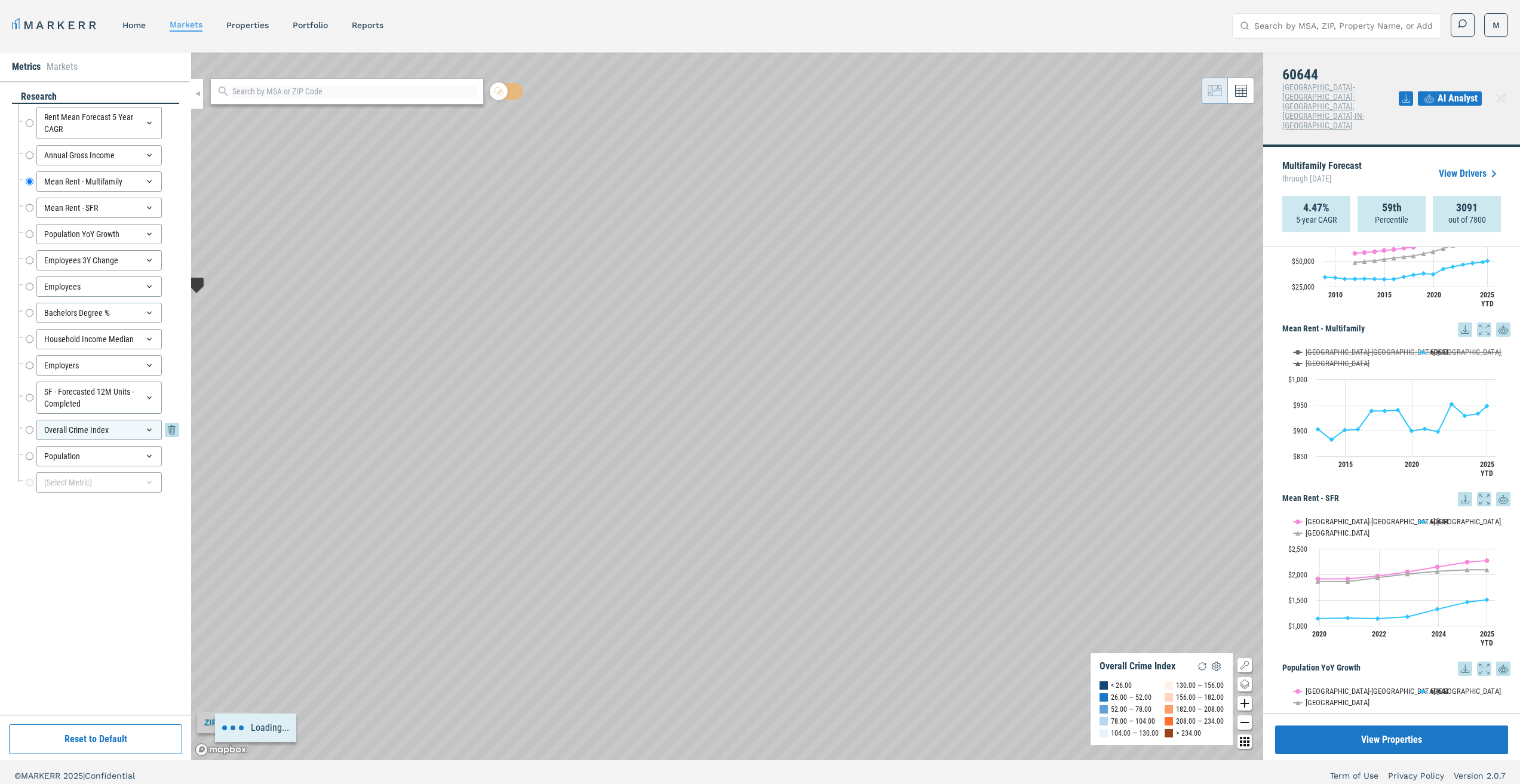
radio input "false"
radio input "true"
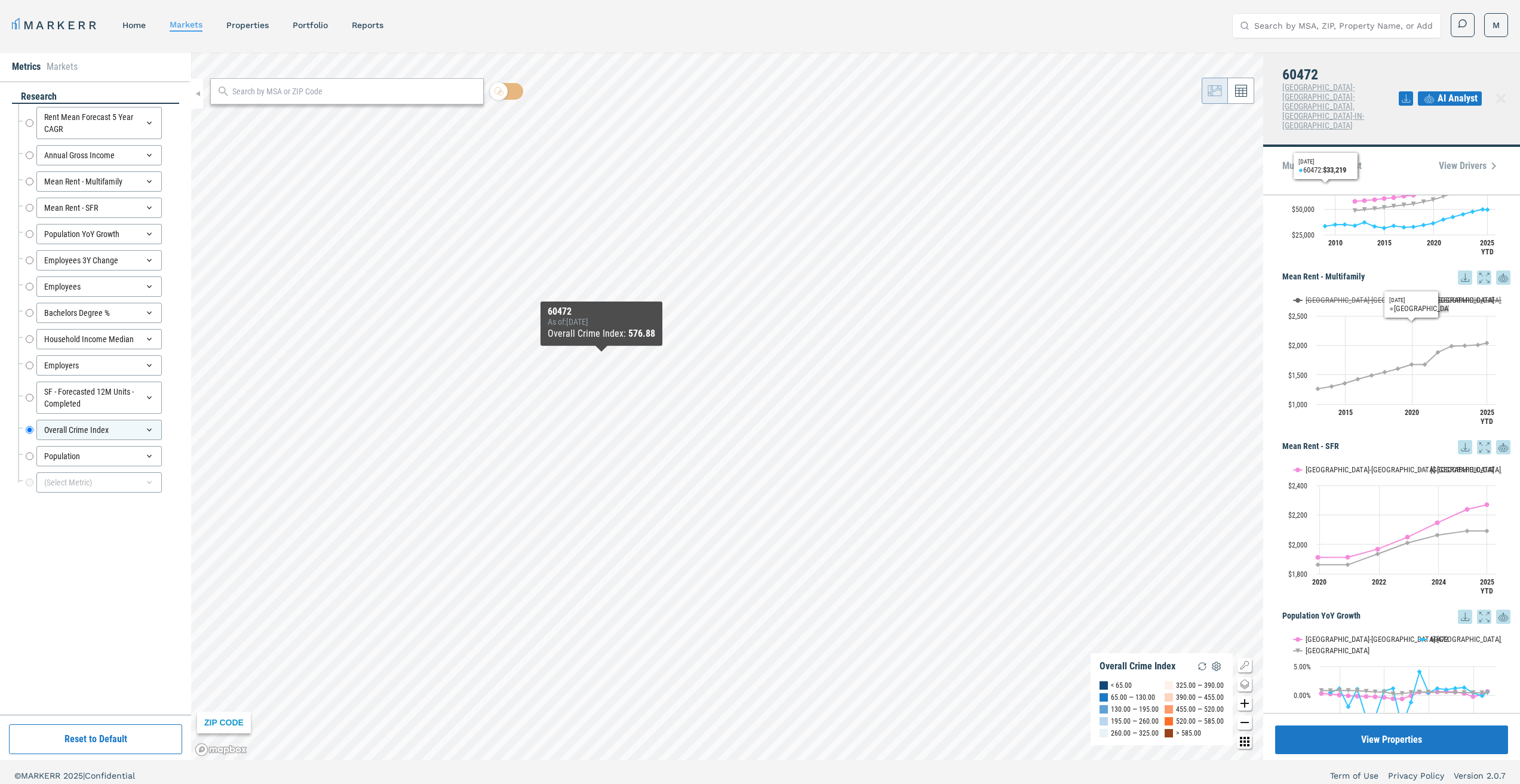
scroll to position [338, 0]
